Goal: Task Accomplishment & Management: Manage account settings

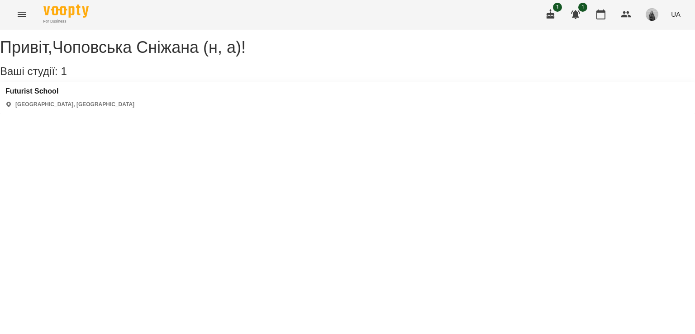
click at [650, 18] on img "button" at bounding box center [652, 14] width 13 height 13
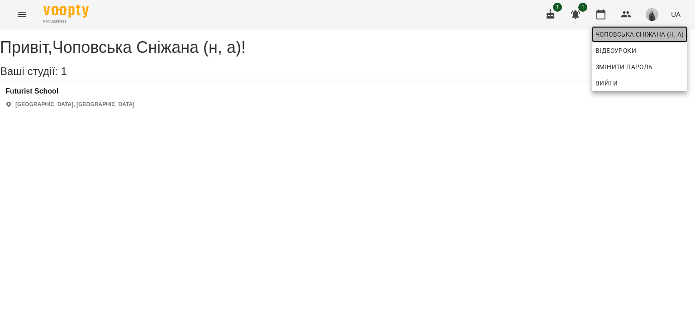
click at [628, 31] on span "Чоповська Сніжана (н, а)" at bounding box center [639, 34] width 88 height 11
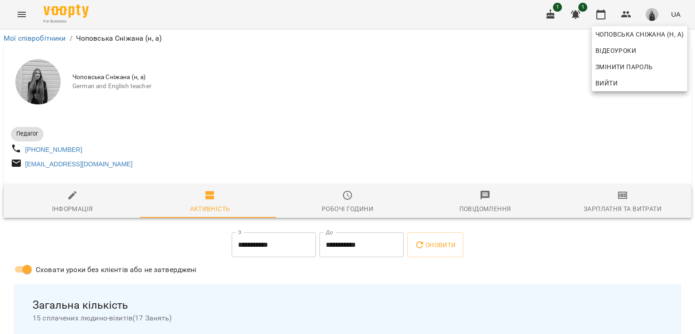
click at [11, 21] on div at bounding box center [347, 167] width 695 height 334
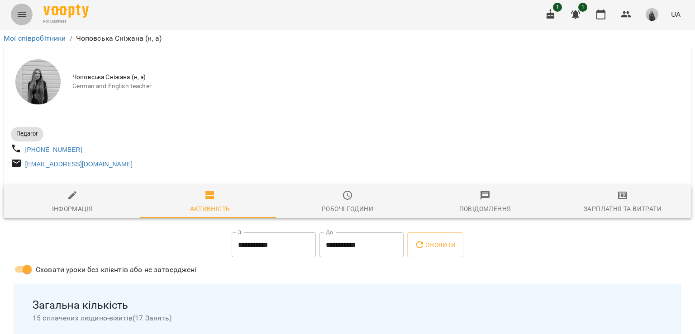
click at [22, 19] on icon "Menu" at bounding box center [21, 14] width 11 height 11
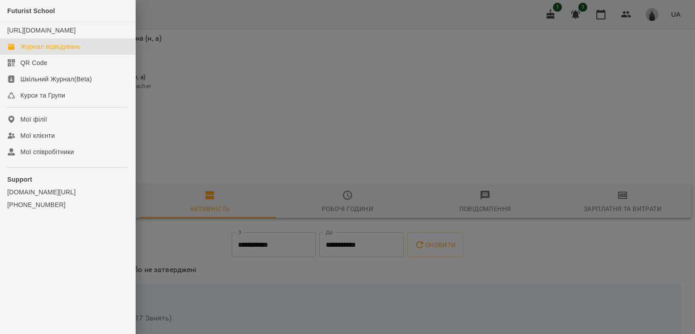
click at [33, 51] on div "Журнал відвідувань" at bounding box center [50, 46] width 60 height 9
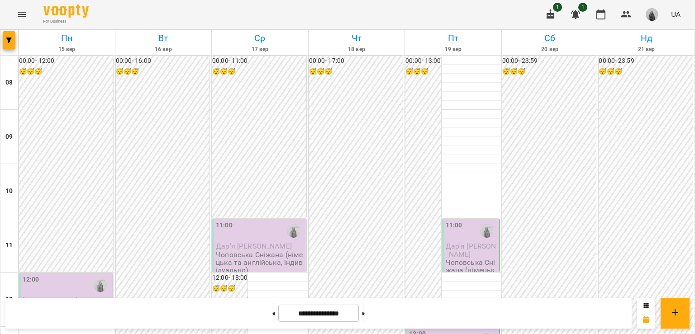
scroll to position [448, 0]
